Goal: Task Accomplishment & Management: Complete application form

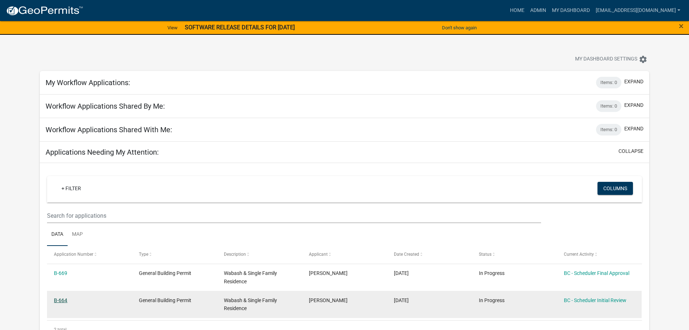
click at [57, 297] on link "B-664" at bounding box center [60, 300] width 13 height 6
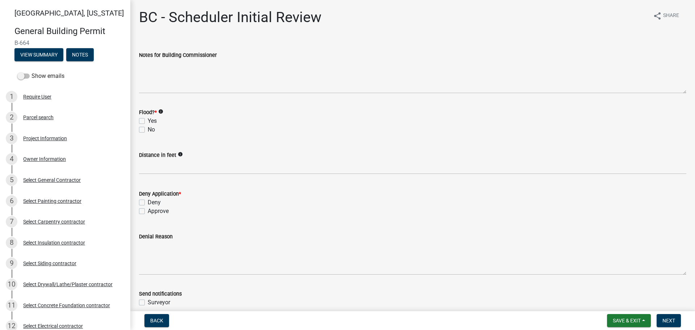
click at [148, 128] on label "No" at bounding box center [151, 129] width 7 height 9
click at [148, 128] on input "No" at bounding box center [150, 127] width 5 height 5
checkbox input "true"
checkbox input "false"
checkbox input "true"
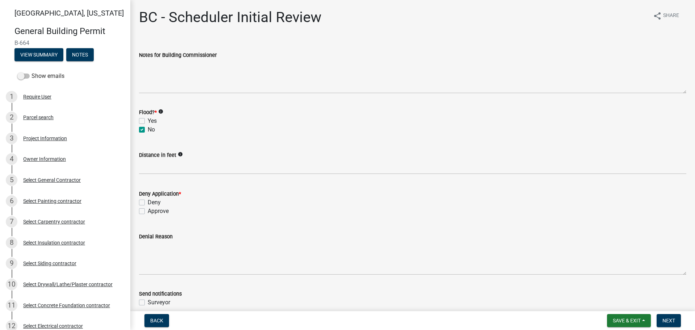
drag, startPoint x: 143, startPoint y: 210, endPoint x: 151, endPoint y: 201, distance: 11.8
click at [148, 210] on label "Approve" at bounding box center [158, 211] width 21 height 9
click at [148, 210] on input "Approve" at bounding box center [150, 209] width 5 height 5
checkbox input "true"
checkbox input "false"
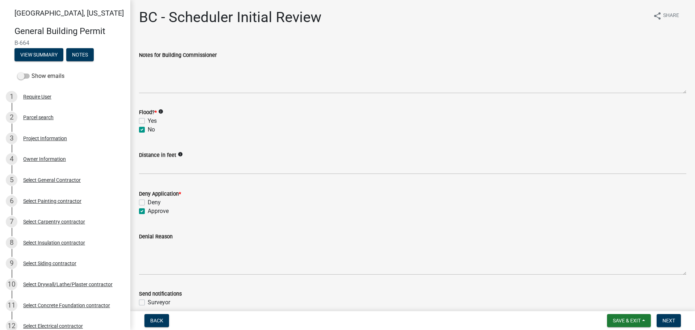
checkbox input "true"
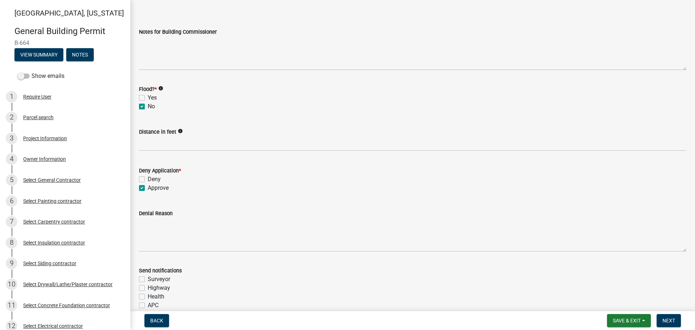
scroll to position [133, 0]
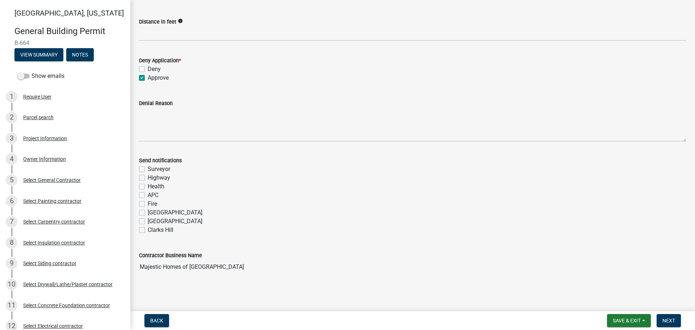
click at [148, 201] on label "Fire" at bounding box center [152, 203] width 9 height 9
click at [148, 201] on input "Fire" at bounding box center [150, 201] width 5 height 5
checkbox input "true"
checkbox input "false"
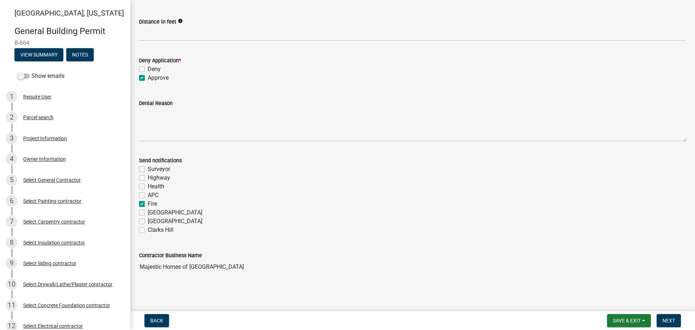
checkbox input "false"
checkbox input "true"
checkbox input "false"
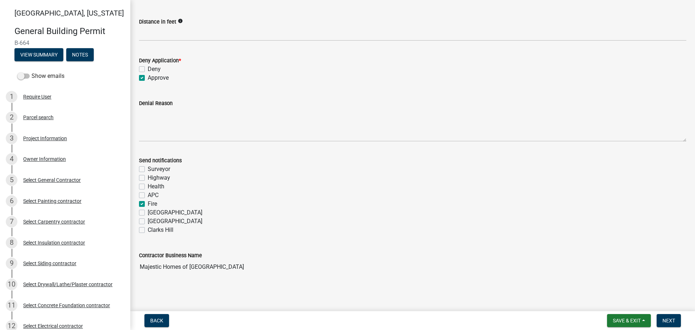
checkbox input "false"
click at [671, 319] on span "Next" at bounding box center [668, 320] width 13 height 6
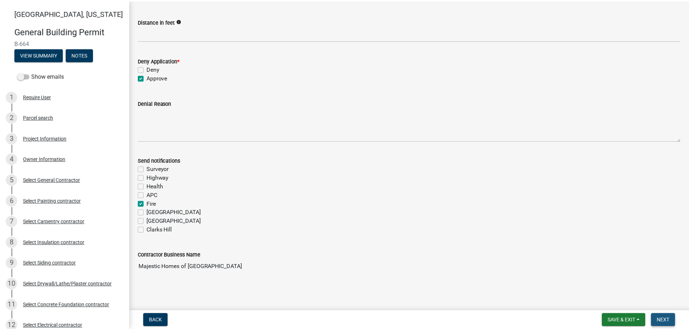
scroll to position [0, 0]
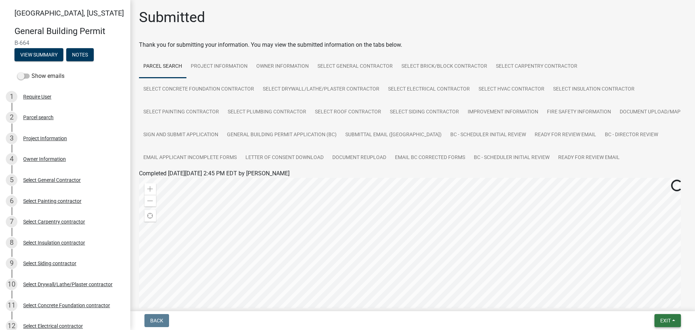
click at [672, 320] on button "Exit" at bounding box center [667, 320] width 26 height 13
click at [662, 298] on button "Save & Exit" at bounding box center [652, 301] width 58 height 17
